Goal: Entertainment & Leisure: Consume media (video, audio)

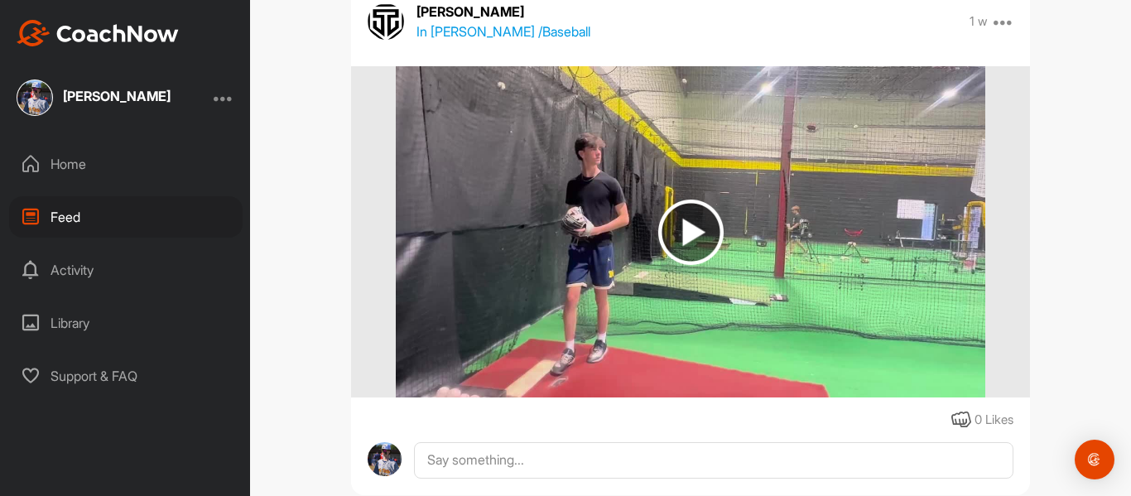
scroll to position [224, 0]
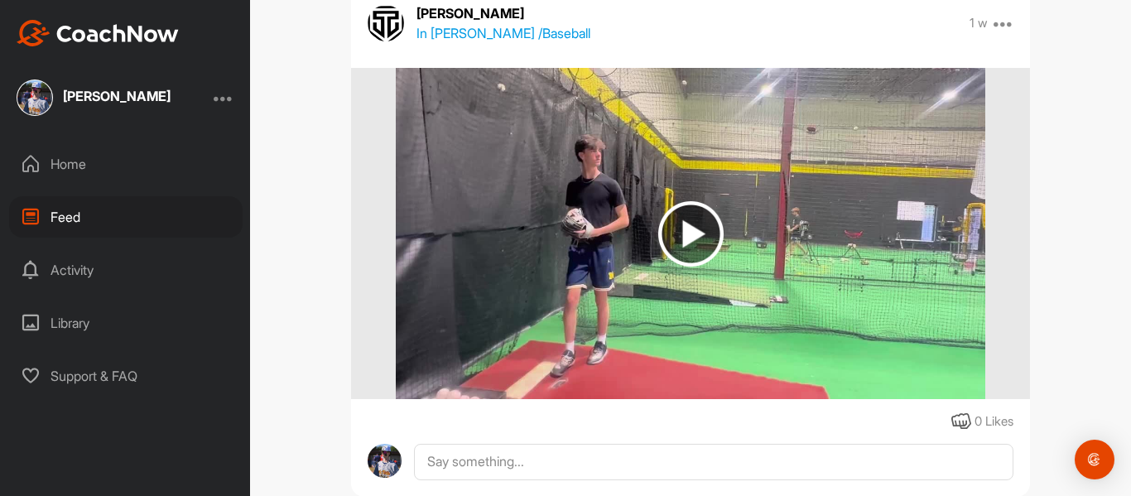
click at [714, 226] on img at bounding box center [690, 233] width 65 height 65
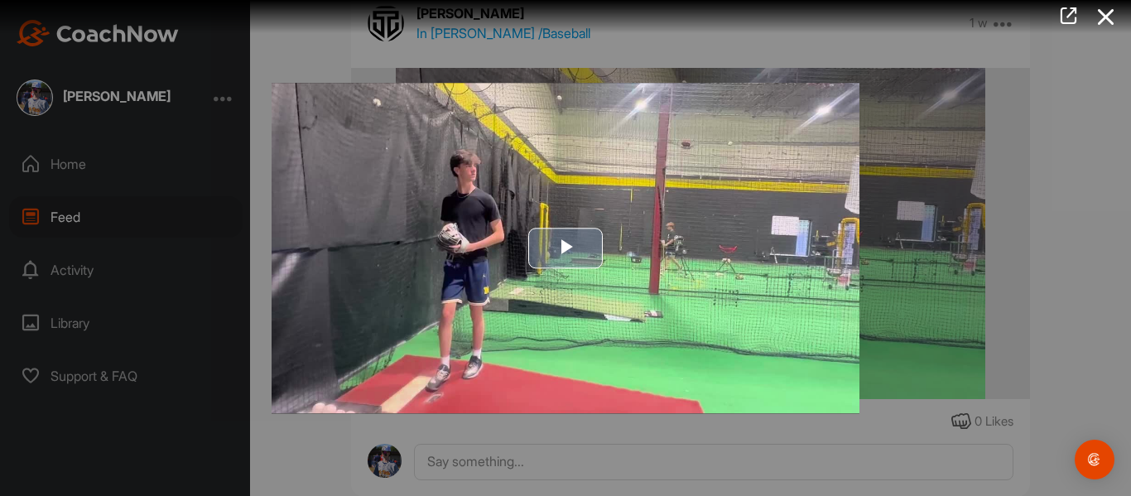
click at [553, 271] on img "Video Player" at bounding box center [566, 248] width 588 height 330
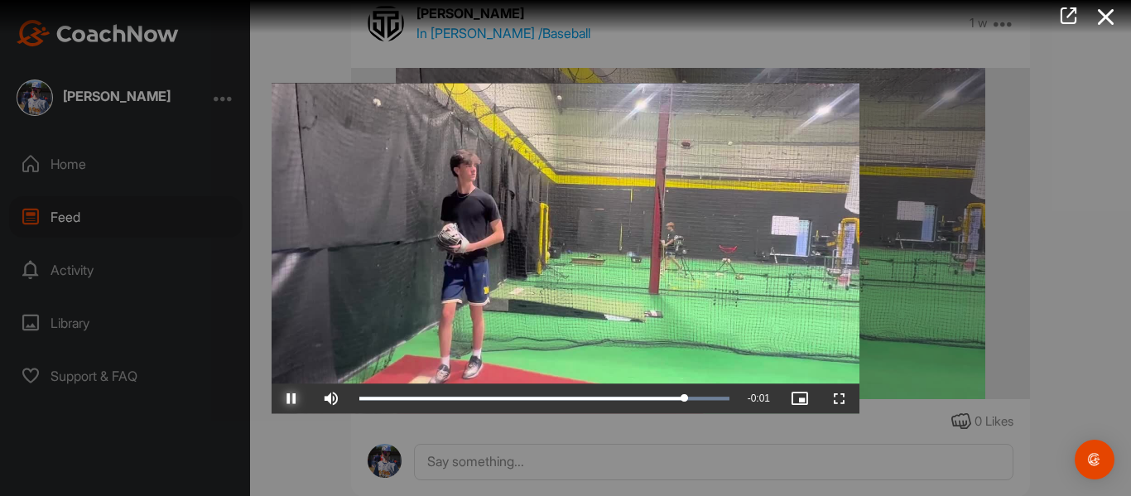
click at [294, 398] on span "Video Player" at bounding box center [292, 398] width 40 height 0
drag, startPoint x: 693, startPoint y: 401, endPoint x: 675, endPoint y: 421, distance: 27.0
click at [675, 421] on div "Video Player is loading. Play Video Play Skip Backward Skip Forward Mute Curren…" at bounding box center [565, 247] width 621 height 363
click at [1014, 233] on div at bounding box center [565, 248] width 1131 height 496
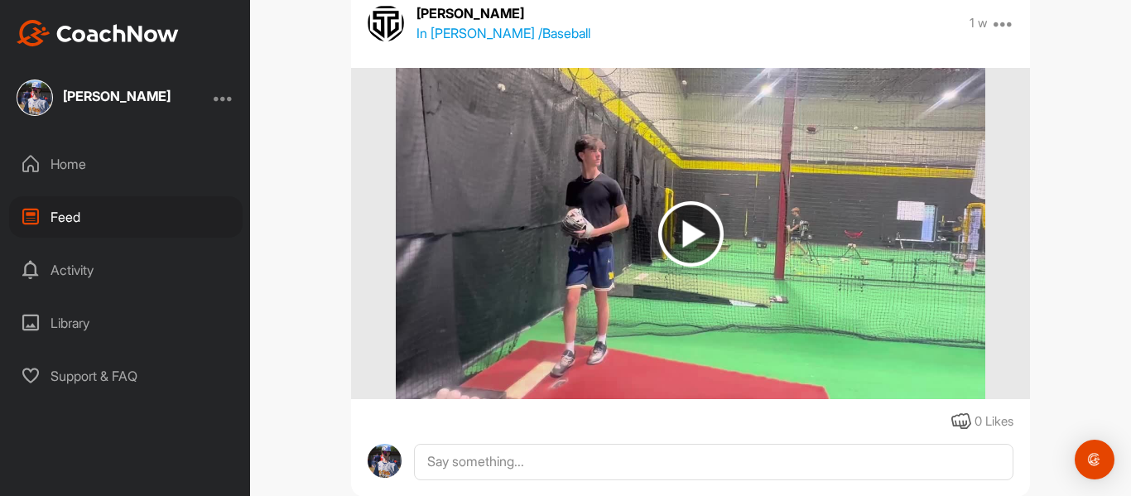
click at [73, 174] on div "Home" at bounding box center [125, 163] width 233 height 41
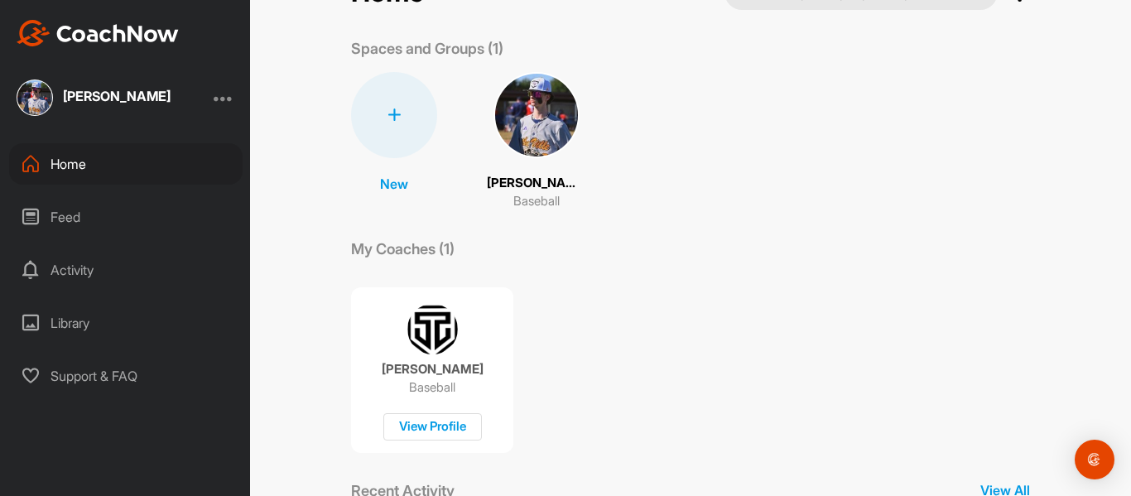
scroll to position [65, 0]
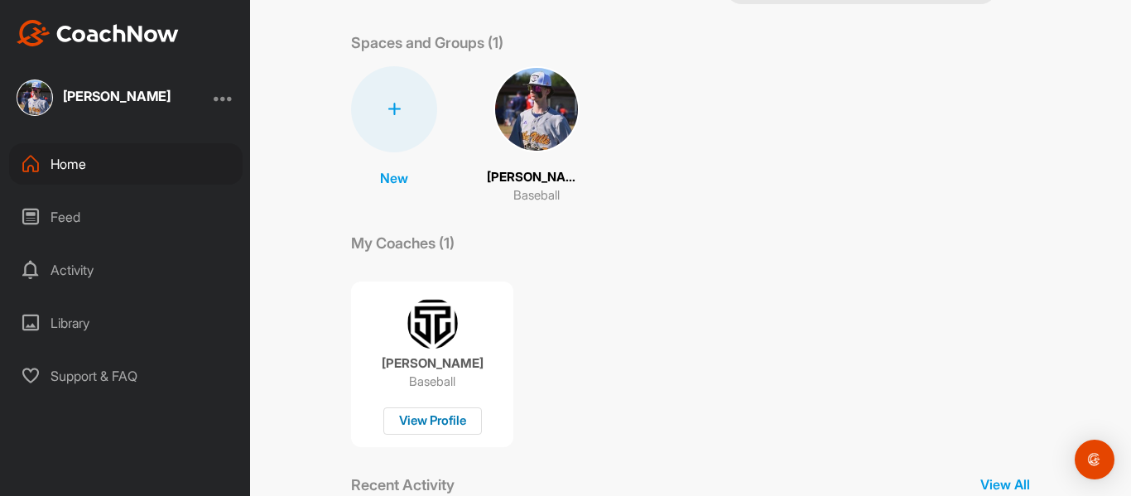
click at [434, 426] on div "View Profile" at bounding box center [432, 420] width 99 height 27
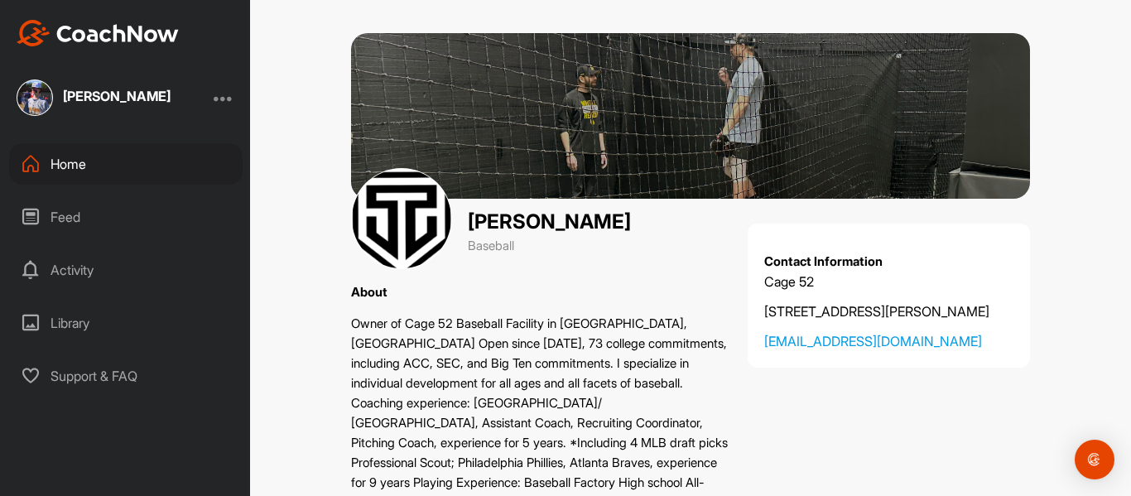
scroll to position [55, 0]
